Goal: Information Seeking & Learning: Learn about a topic

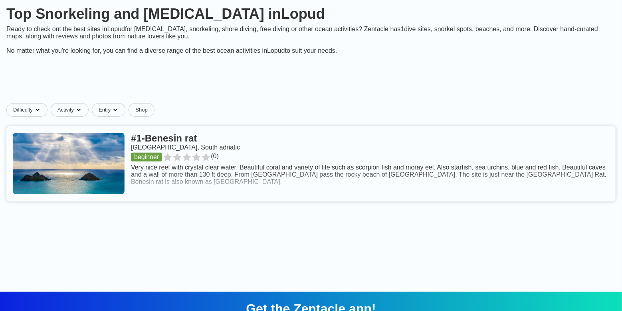
scroll to position [80, 0]
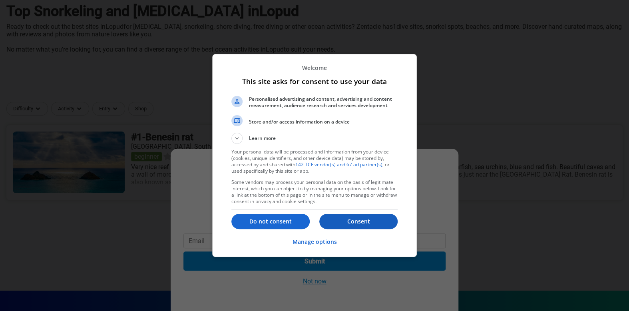
click at [351, 218] on p "Consent" at bounding box center [358, 221] width 78 height 8
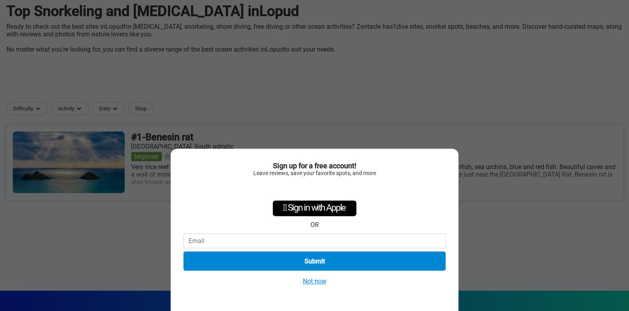
click at [317, 281] on button "Not now" at bounding box center [314, 281] width 28 height 8
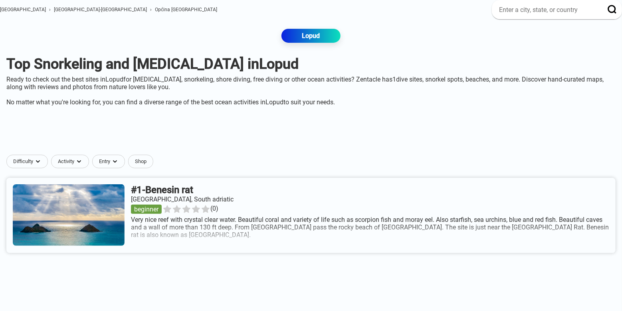
scroll to position [14, 0]
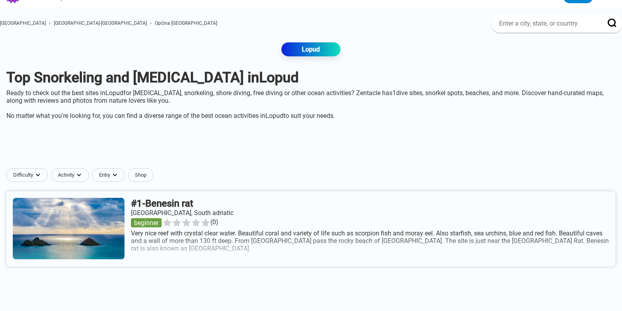
click at [220, 254] on link at bounding box center [310, 228] width 609 height 75
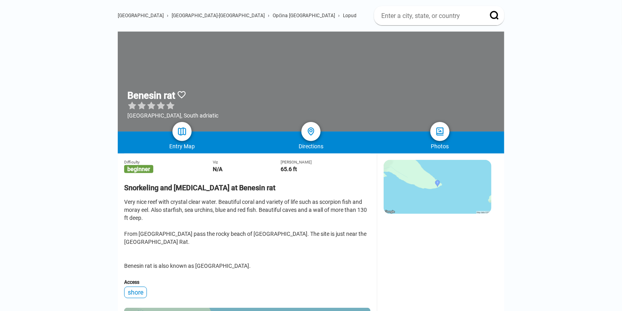
scroll to position [120, 0]
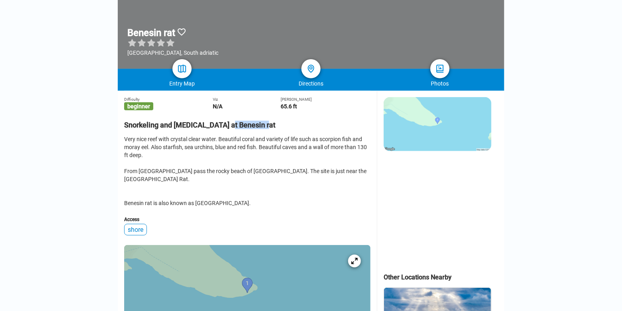
drag, startPoint x: 233, startPoint y: 126, endPoint x: 270, endPoint y: 126, distance: 36.7
click at [270, 126] on h2 "Snorkeling and [MEDICAL_DATA] at Benesin rat" at bounding box center [247, 122] width 246 height 13
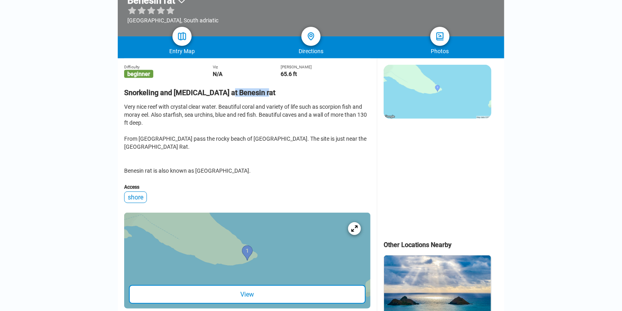
scroll to position [200, 0]
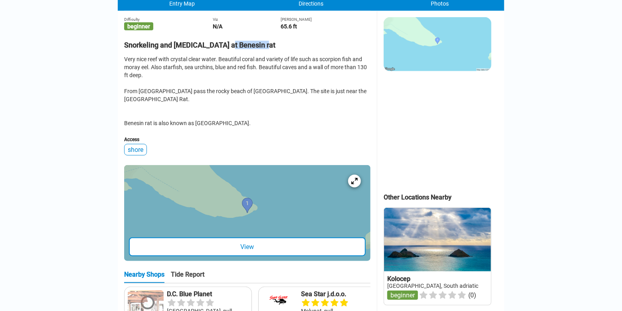
click at [283, 237] on div "View" at bounding box center [247, 246] width 237 height 19
click at [244, 49] on h2 "Snorkeling and [MEDICAL_DATA] at Benesin rat" at bounding box center [247, 42] width 246 height 13
drag, startPoint x: 233, startPoint y: 46, endPoint x: 280, endPoint y: 48, distance: 46.3
click at [280, 48] on h2 "Snorkeling and [MEDICAL_DATA] at Benesin rat" at bounding box center [247, 42] width 246 height 13
copy h2 "Benesin rat"
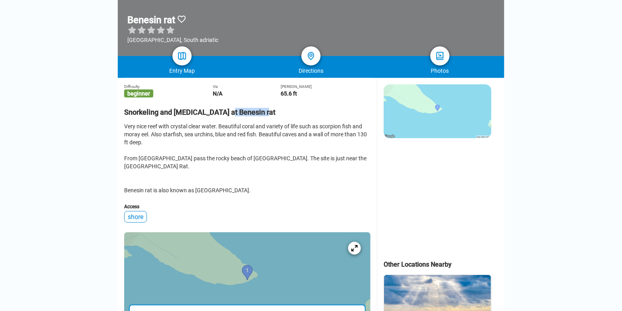
scroll to position [120, 0]
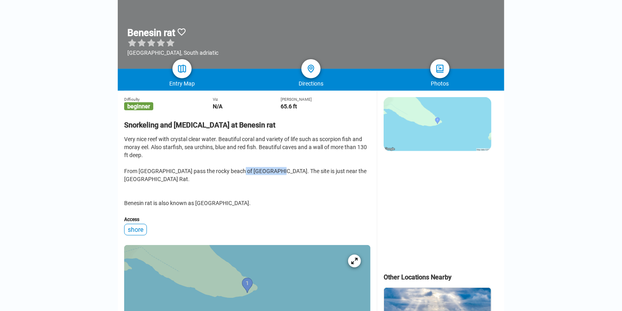
drag, startPoint x: 240, startPoint y: 173, endPoint x: 268, endPoint y: 174, distance: 28.4
click at [268, 174] on div "Very nice reef with crystal clear water. Beautiful coral and variety of life su…" at bounding box center [247, 171] width 246 height 72
copy div "Lafodia Hotel."
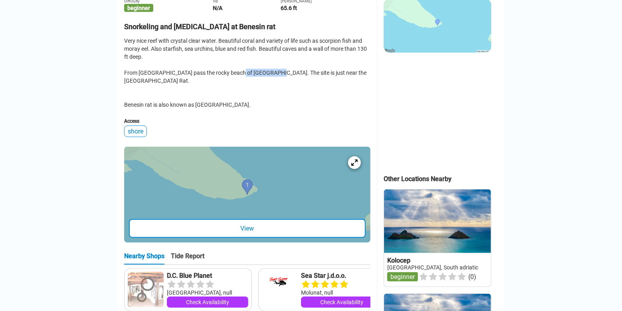
scroll to position [280, 0]
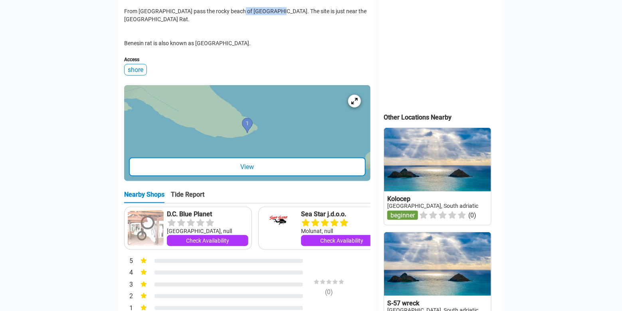
click at [249, 117] on div at bounding box center [247, 133] width 246 height 96
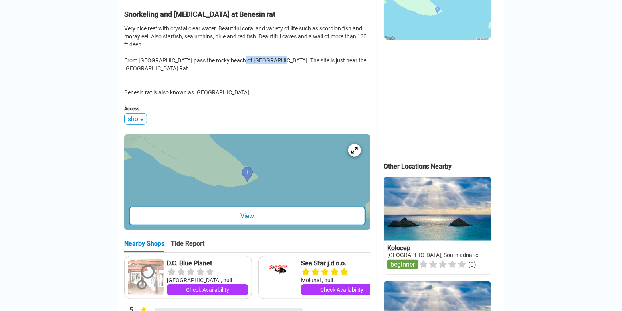
scroll to position [160, 0]
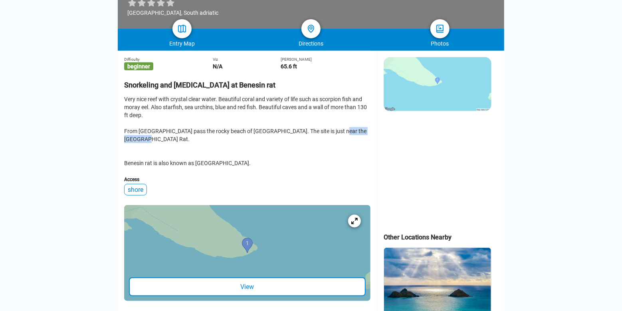
drag, startPoint x: 327, startPoint y: 136, endPoint x: 368, endPoint y: 135, distance: 40.7
click at [368, 135] on div "Very nice reef with crystal clear water. Beautiful coral and variety of life su…" at bounding box center [247, 131] width 246 height 72
copy div "cape Benesin Rat"
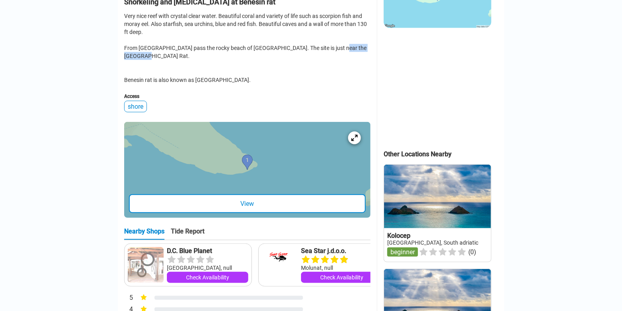
scroll to position [200, 0]
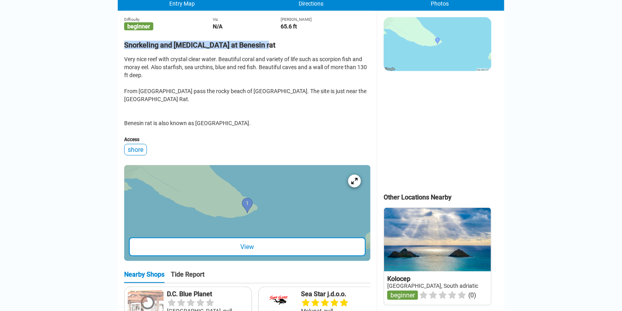
drag, startPoint x: 275, startPoint y: 49, endPoint x: 121, endPoint y: 45, distance: 154.2
copy h2 "Snorkeling and [MEDICAL_DATA] at Benesin rat"
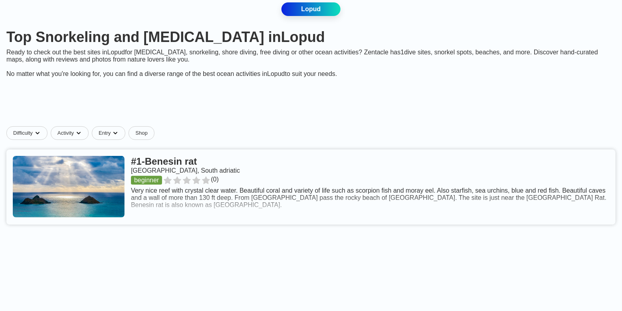
scroll to position [80, 0]
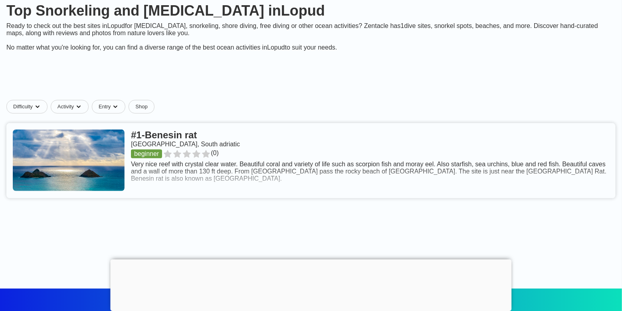
click at [262, 196] on link at bounding box center [310, 160] width 609 height 75
